Goal: Task Accomplishment & Management: Manage account settings

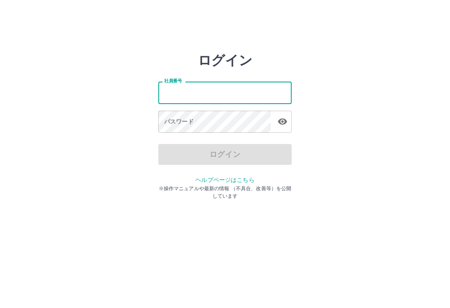
click at [345, 109] on div "ログイン 社員番号 社員番号 パスワード パスワード ログイン ヘルプページはこちら ※操作マニュアルや最新の情報 （不具合、改善等）を公開しています" at bounding box center [225, 118] width 450 height 133
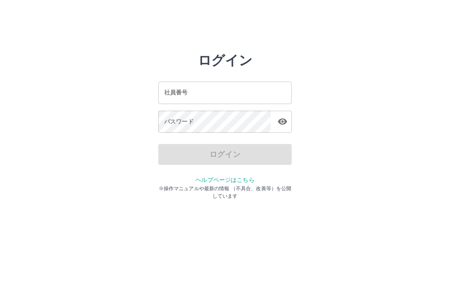
click at [227, 98] on input "社員番号" at bounding box center [224, 93] width 133 height 22
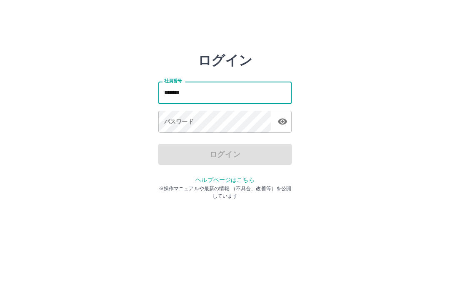
type input "*******"
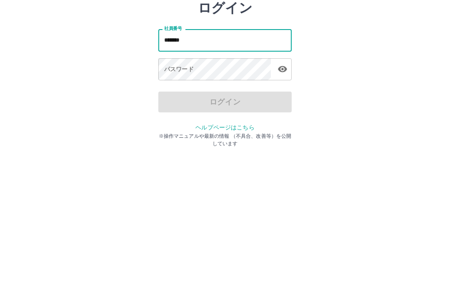
click at [281, 113] on button "button" at bounding box center [282, 121] width 17 height 17
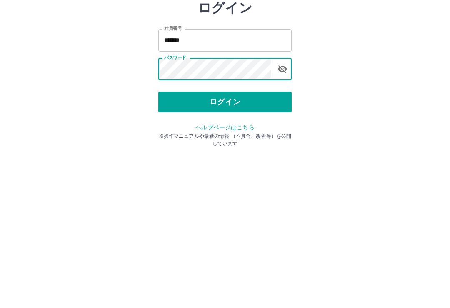
click at [282, 144] on button "ログイン" at bounding box center [224, 154] width 133 height 21
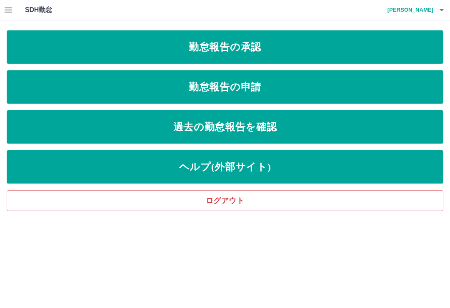
click at [10, 9] on icon "button" at bounding box center [8, 10] width 10 height 10
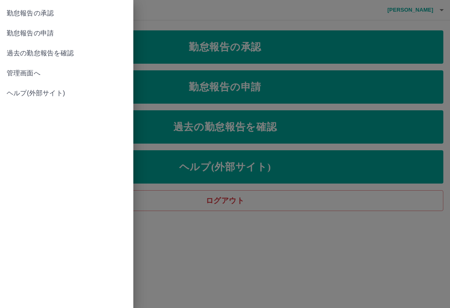
click at [316, 46] on div at bounding box center [225, 154] width 450 height 308
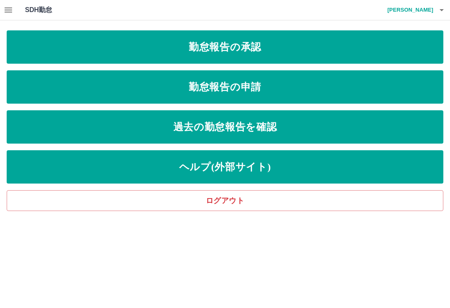
click at [157, 51] on link "勤怠報告の承認" at bounding box center [225, 46] width 436 height 33
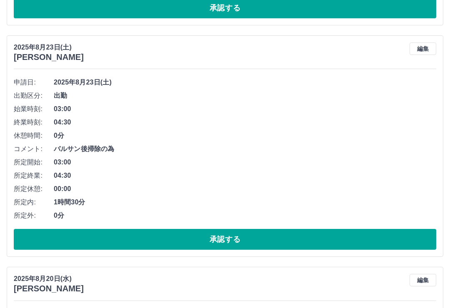
scroll to position [989, 0]
click at [359, 235] on button "承認する" at bounding box center [225, 239] width 422 height 21
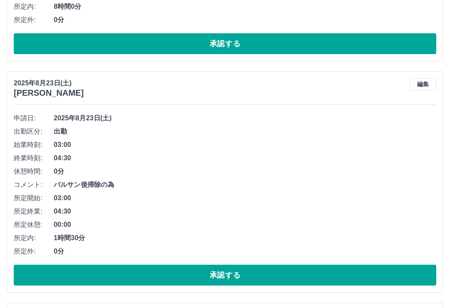
scroll to position [722, 0]
click at [238, 271] on button "承認する" at bounding box center [225, 275] width 422 height 21
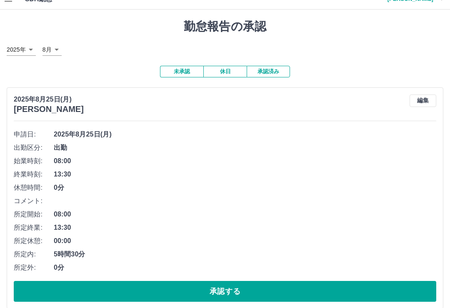
scroll to position [0, 0]
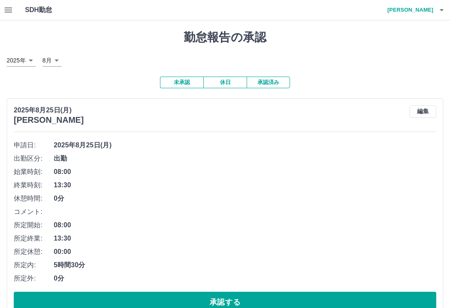
click at [421, 10] on h4 "[PERSON_NAME]" at bounding box center [408, 10] width 50 height 20
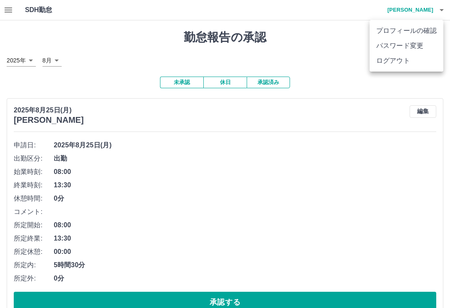
click at [400, 64] on li "ログアウト" at bounding box center [406, 60] width 74 height 15
